Goal: Task Accomplishment & Management: Manage account settings

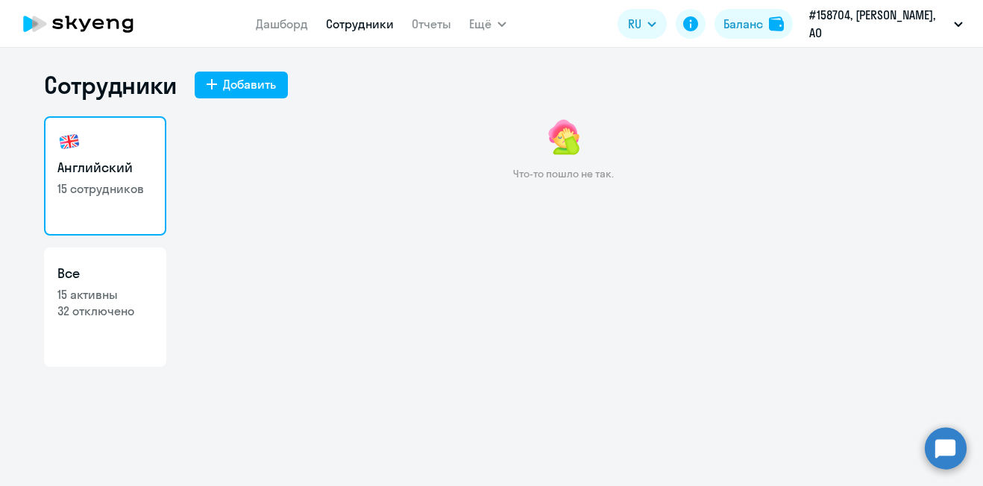
click at [370, 29] on link "Сотрудники" at bounding box center [360, 23] width 68 height 15
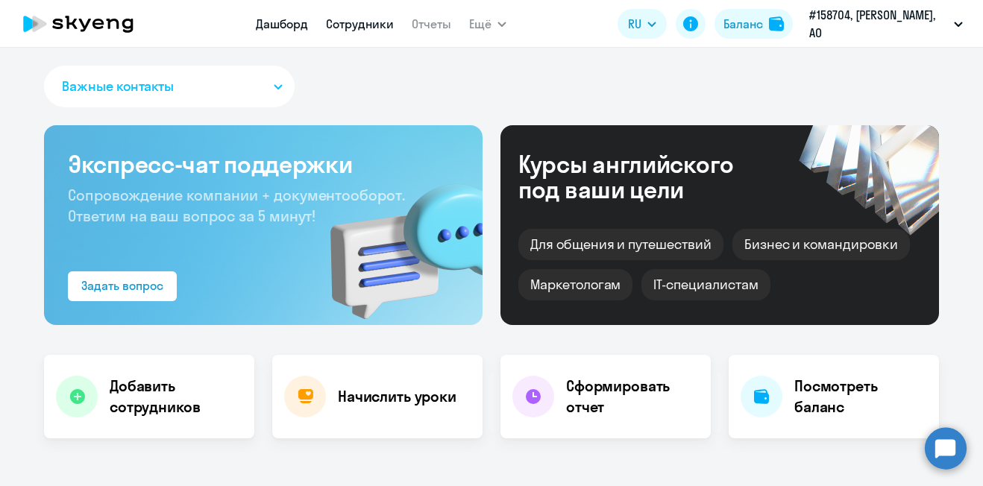
click at [366, 23] on link "Сотрудники" at bounding box center [360, 23] width 68 height 15
select select "30"
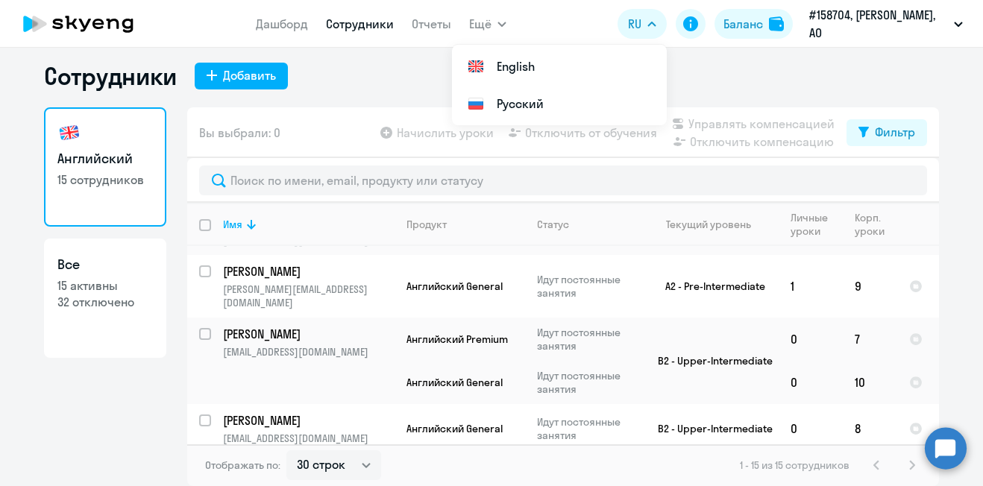
scroll to position [466, 0]
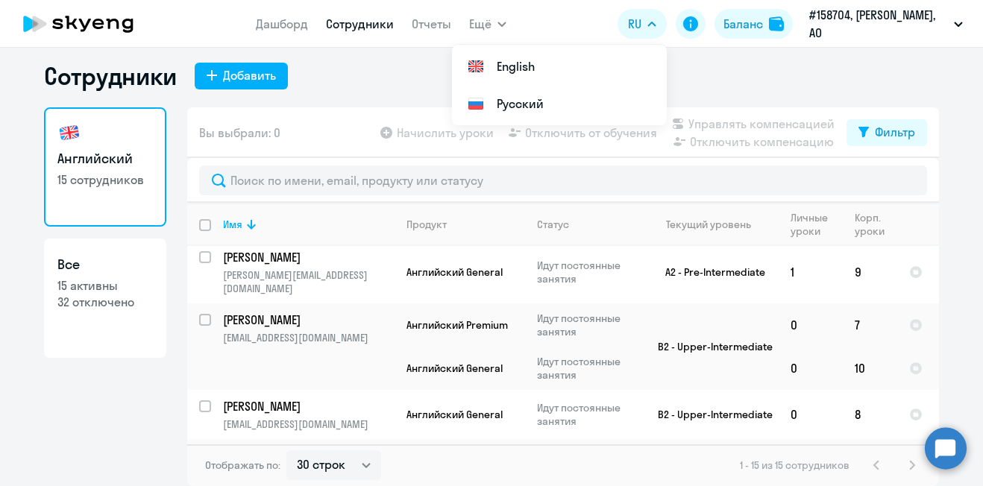
click at [201, 450] on input "select row 14343214" at bounding box center [214, 465] width 30 height 30
checkbox input "true"
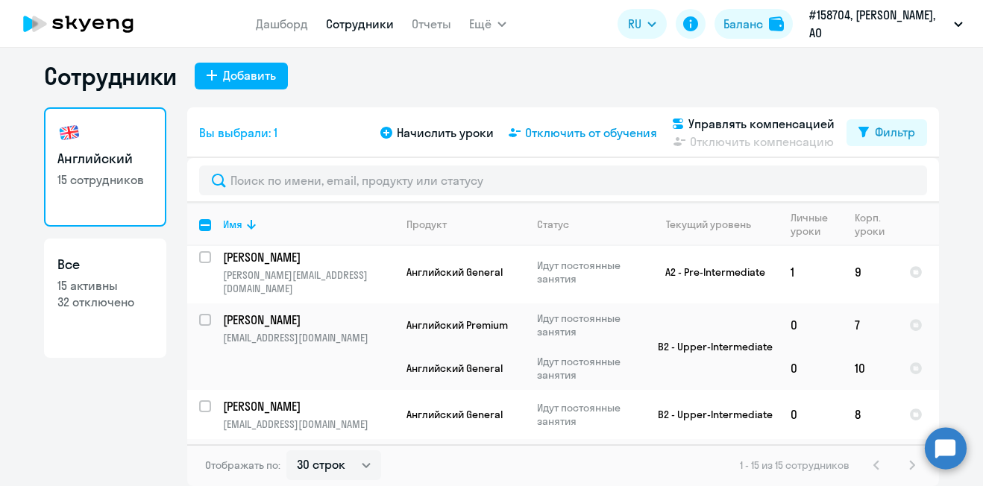
click at [606, 134] on span "Отключить от обучения" at bounding box center [591, 133] width 132 height 18
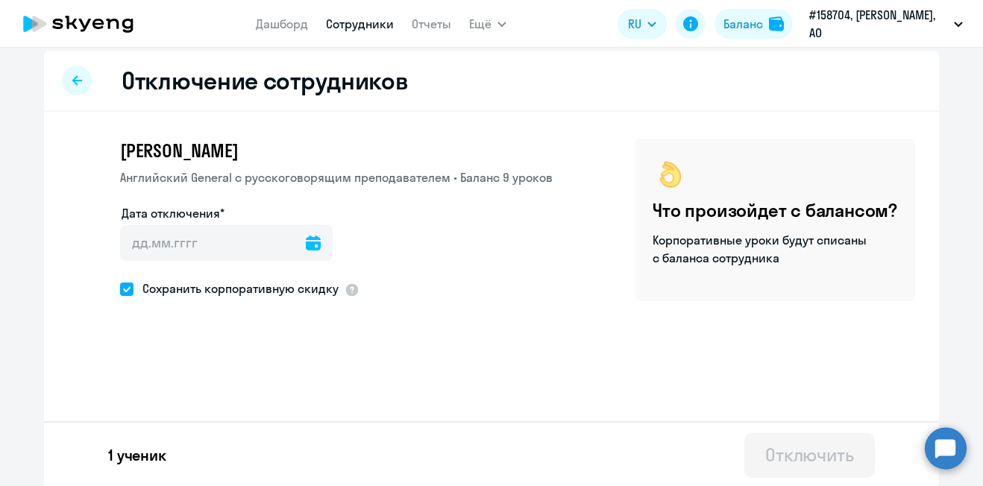
click at [306, 246] on icon at bounding box center [313, 243] width 15 height 15
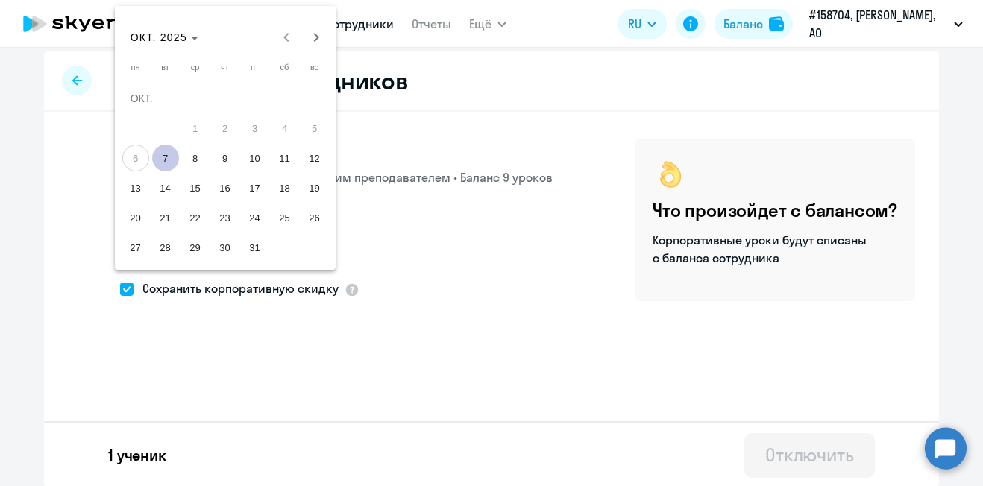
click at [158, 152] on span "7" at bounding box center [165, 158] width 27 height 27
type input "[DATE]"
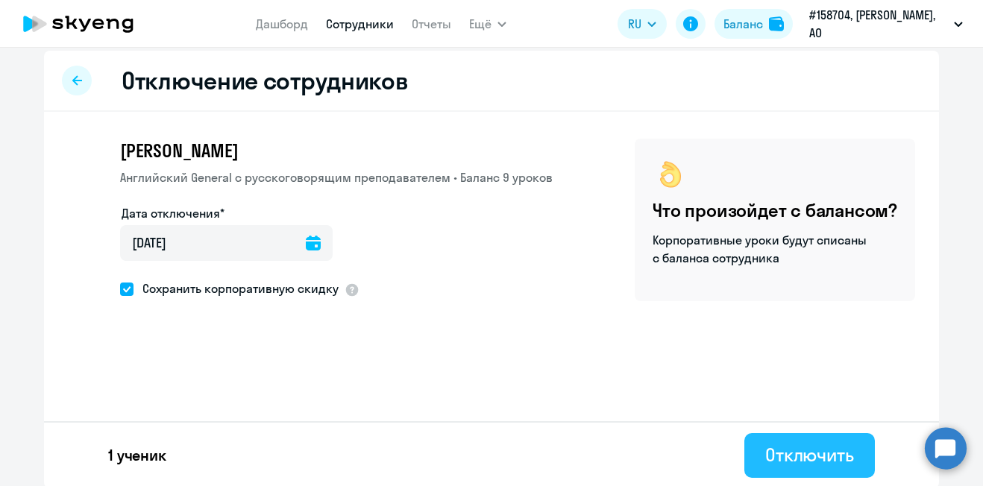
click at [816, 461] on div "Отключить" at bounding box center [809, 455] width 89 height 24
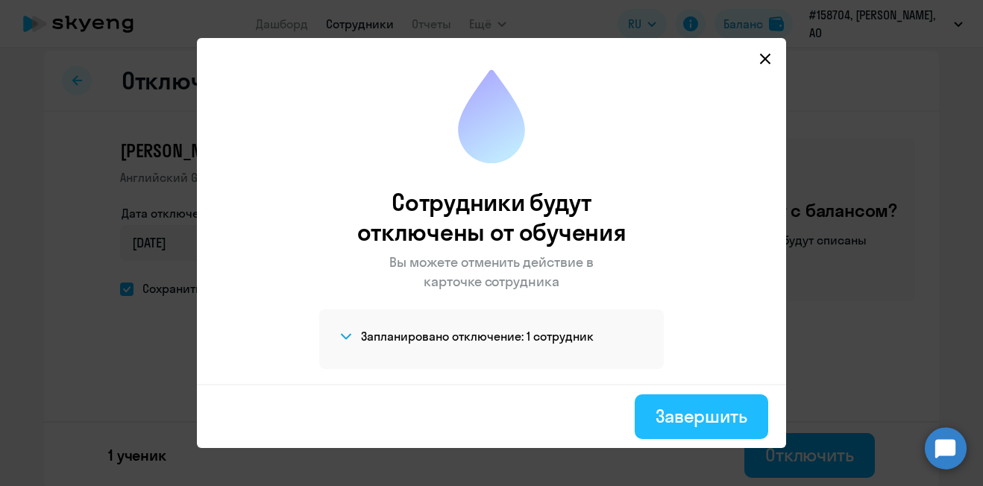
click at [715, 424] on div "Завершить" at bounding box center [702, 416] width 92 height 24
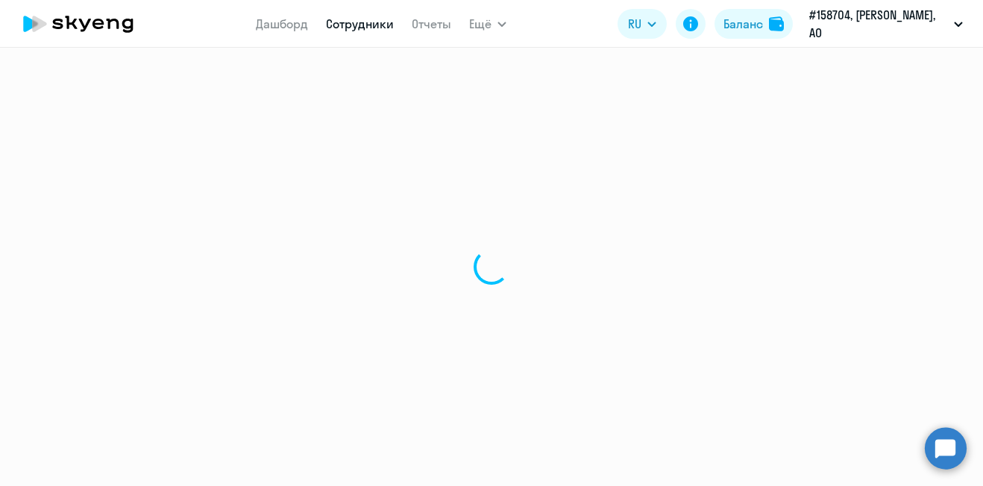
select select "30"
